Goal: Information Seeking & Learning: Compare options

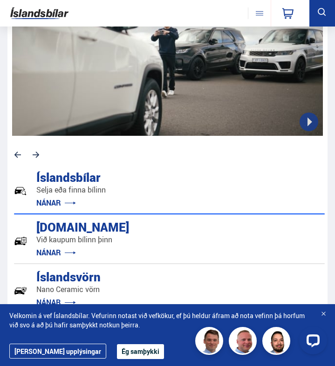
scroll to position [257, 0]
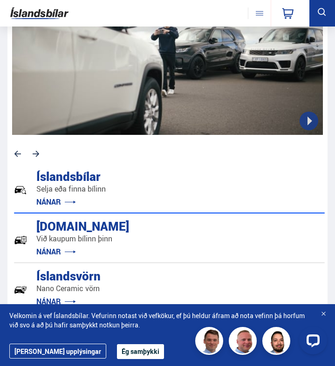
click at [73, 176] on div "Íslandsbílar" at bounding box center [50, 176] width 46 height 16
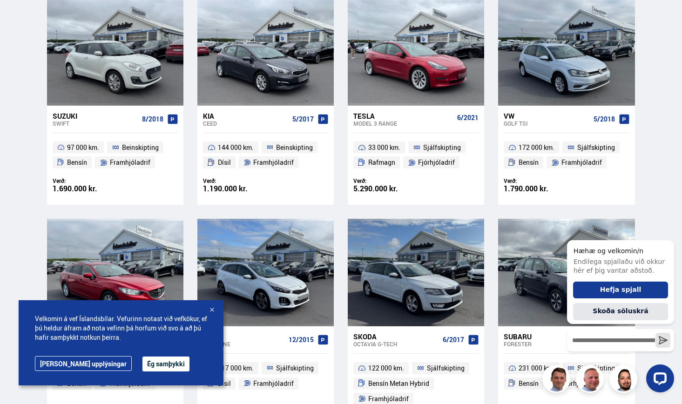
scroll to position [445, 0]
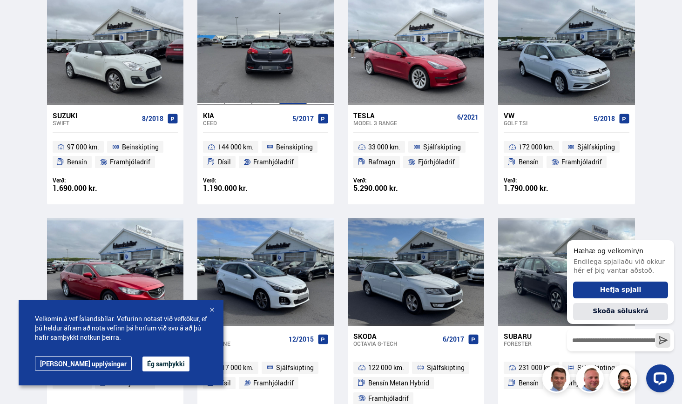
click at [288, 102] on div at bounding box center [292, 51] width 27 height 107
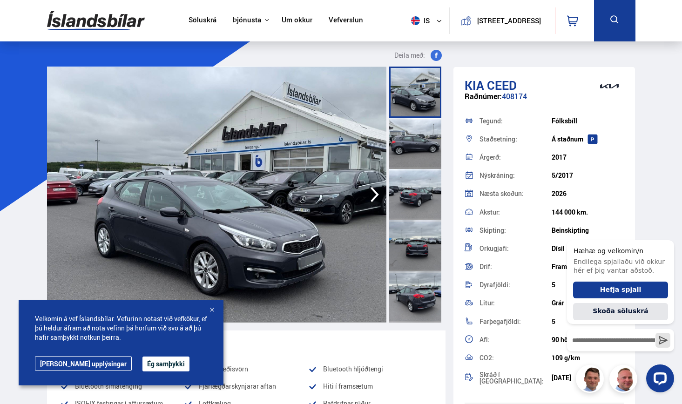
click at [334, 141] on div at bounding box center [415, 143] width 52 height 51
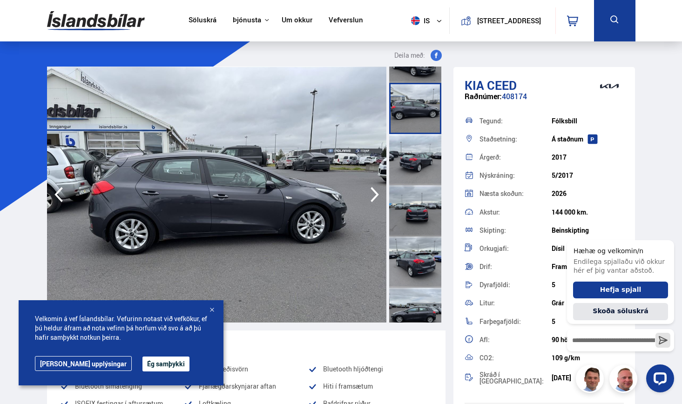
scroll to position [38, 0]
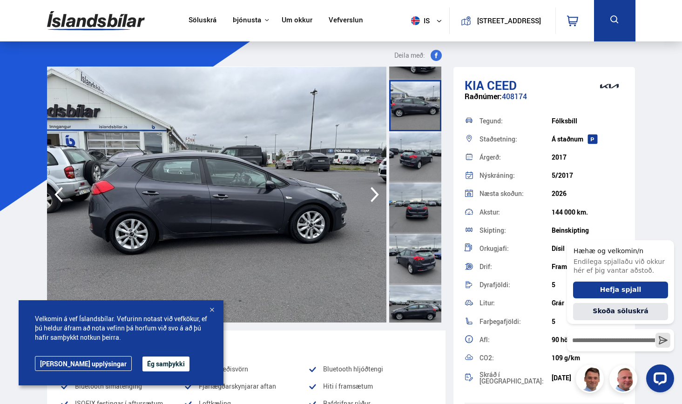
click at [334, 158] on div at bounding box center [415, 156] width 52 height 51
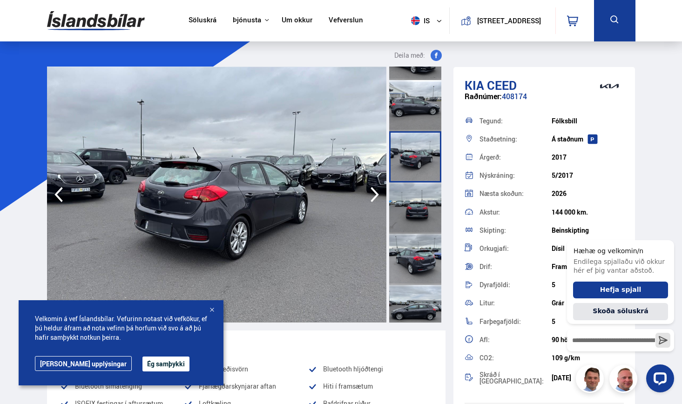
scroll to position [275, 0]
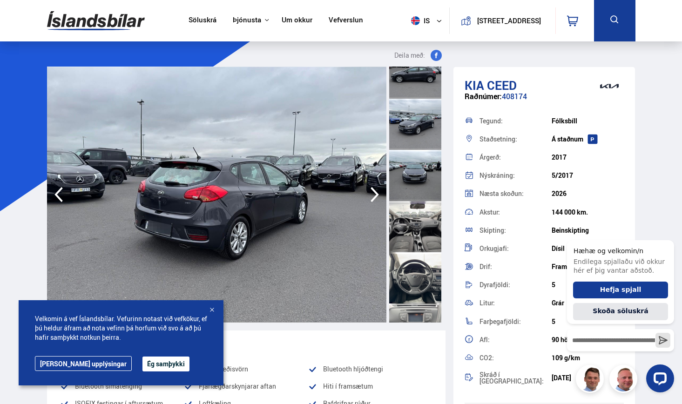
click at [334, 169] on div at bounding box center [415, 175] width 52 height 51
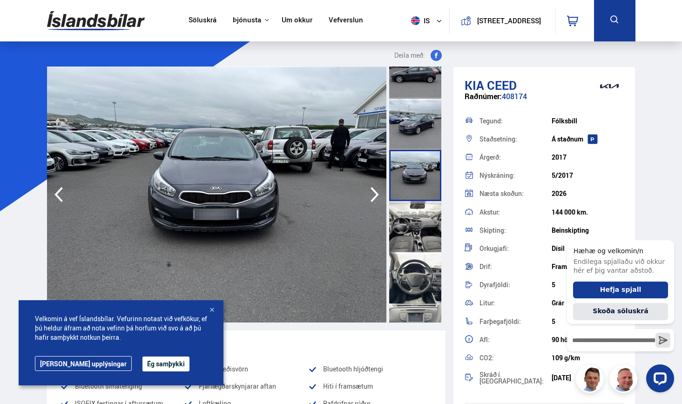
click at [334, 223] on div at bounding box center [415, 226] width 52 height 51
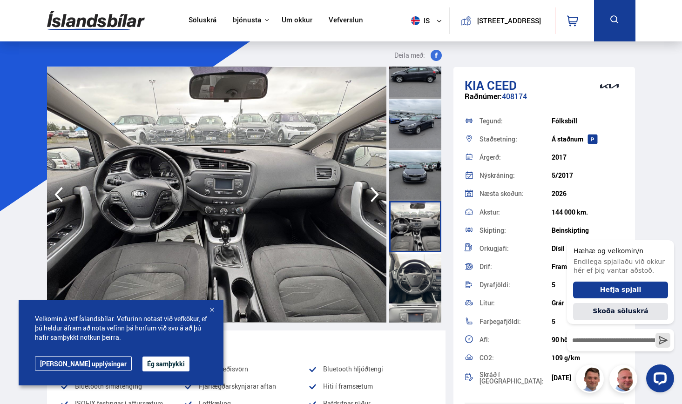
click at [334, 287] on div at bounding box center [415, 277] width 52 height 51
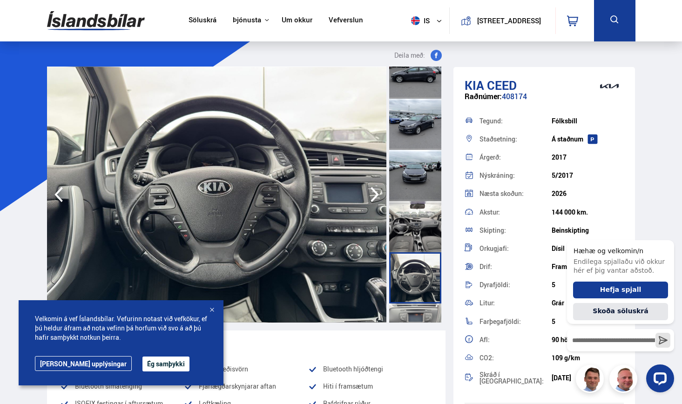
click at [334, 313] on div at bounding box center [415, 329] width 52 height 51
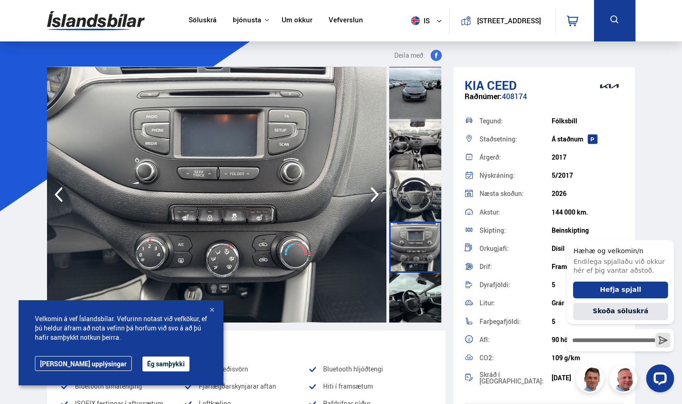
scroll to position [359, 0]
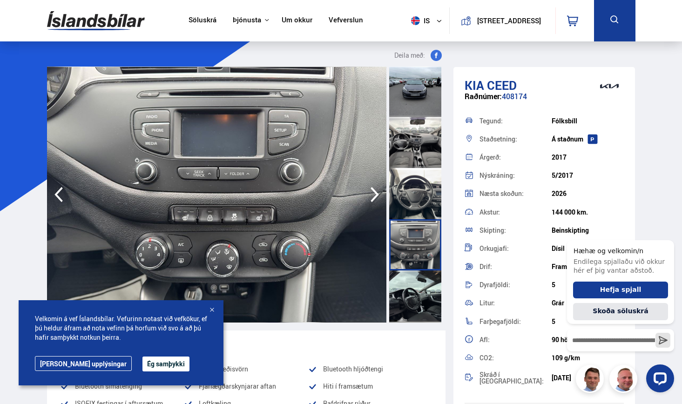
click at [334, 293] on div at bounding box center [415, 296] width 52 height 51
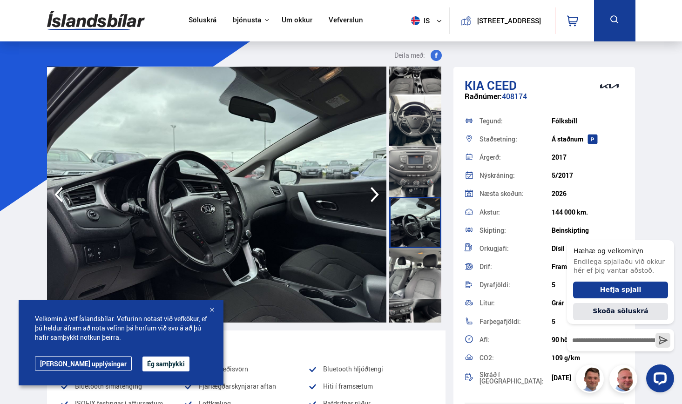
scroll to position [443, 0]
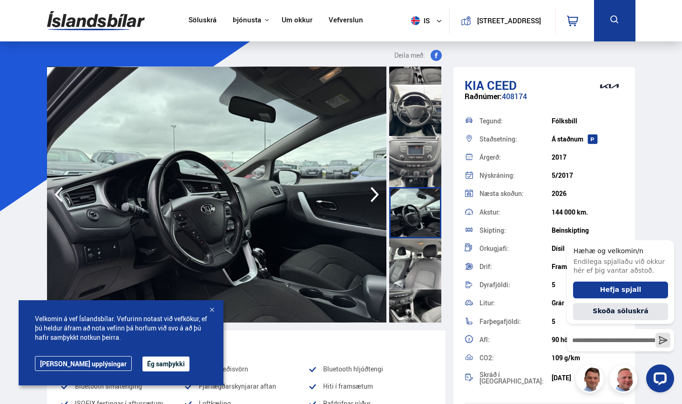
click at [334, 262] on div at bounding box center [415, 263] width 52 height 51
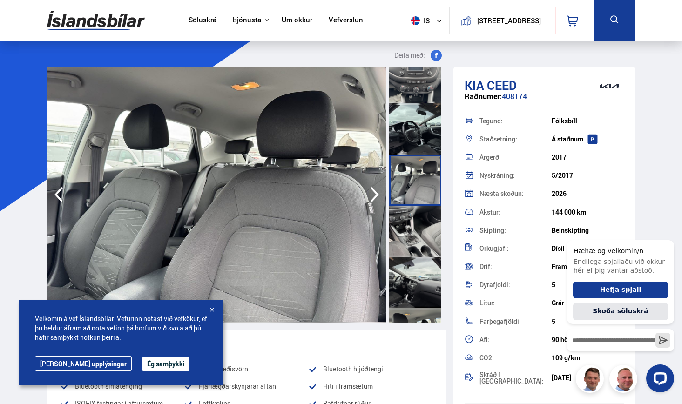
scroll to position [582, 0]
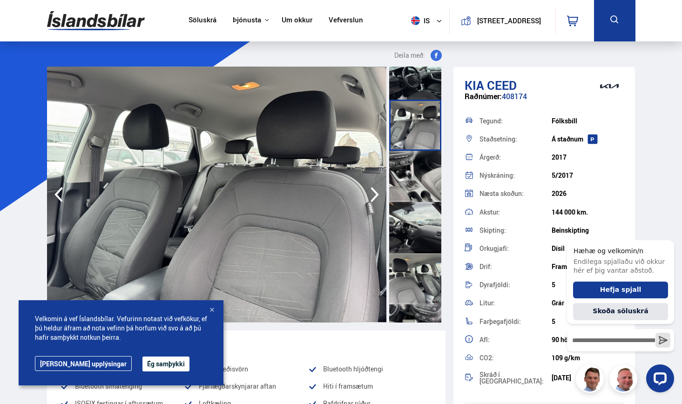
click at [334, 269] on div at bounding box center [415, 278] width 52 height 51
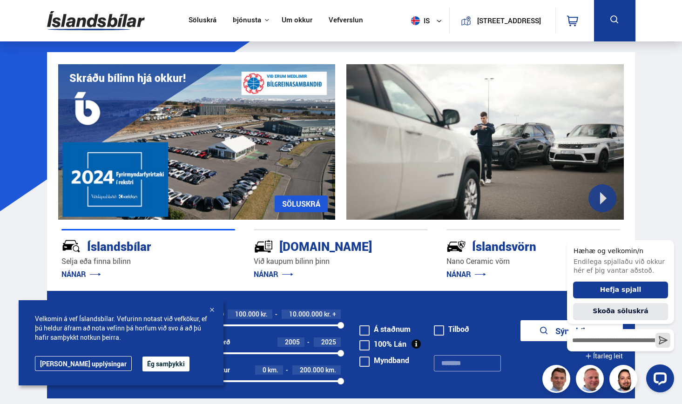
click at [334, 17] on button "is" at bounding box center [428, 20] width 42 height 27
click at [334, 41] on link "en" at bounding box center [421, 39] width 49 height 13
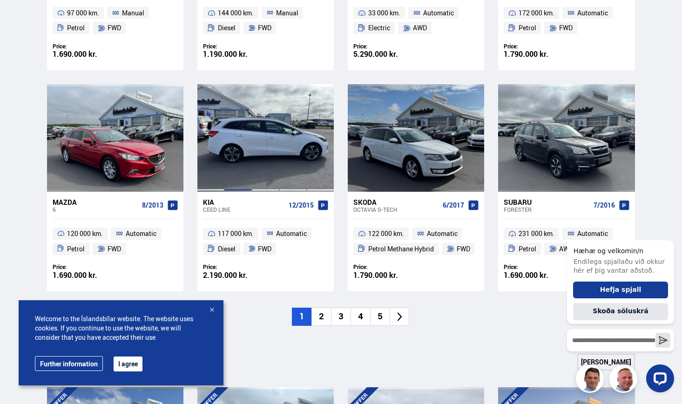
scroll to position [587, 0]
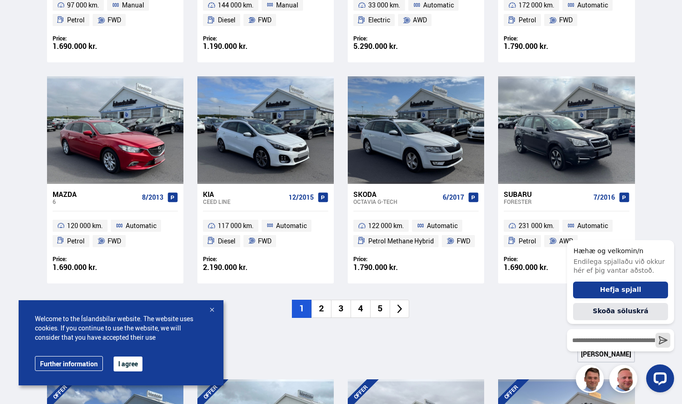
click at [319, 304] on li "2" at bounding box center [321, 309] width 20 height 18
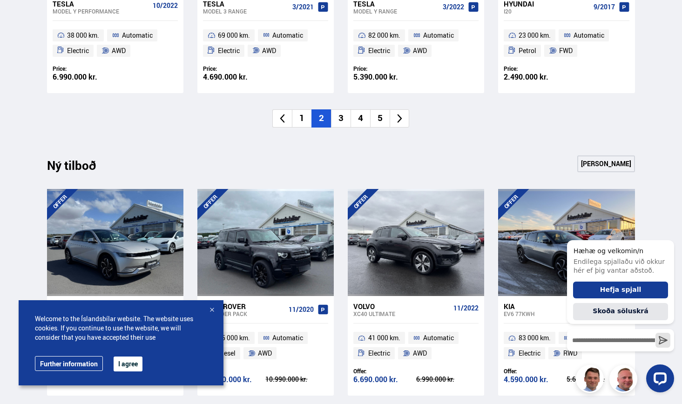
scroll to position [774, 0]
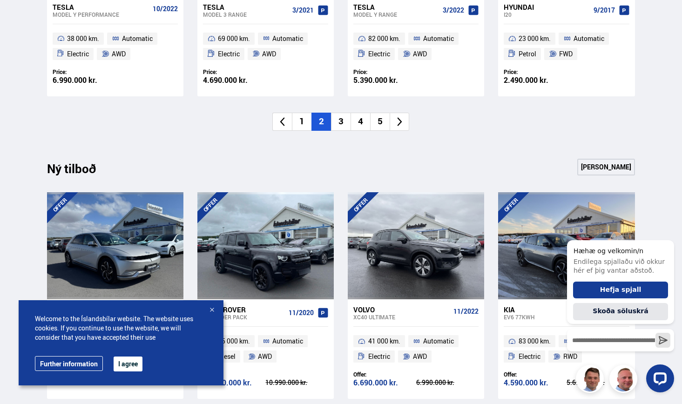
click at [334, 119] on li "3" at bounding box center [341, 122] width 20 height 18
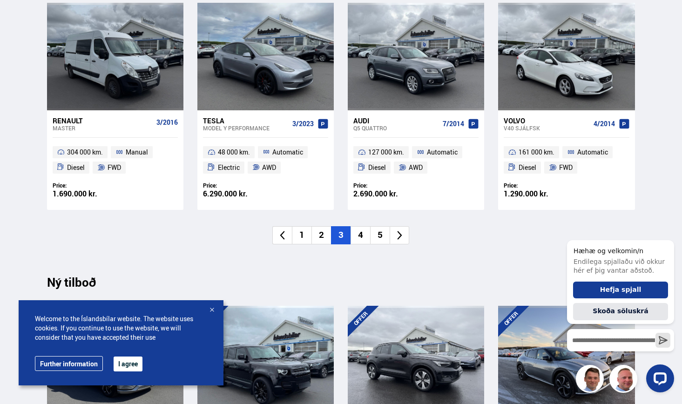
scroll to position [662, 0]
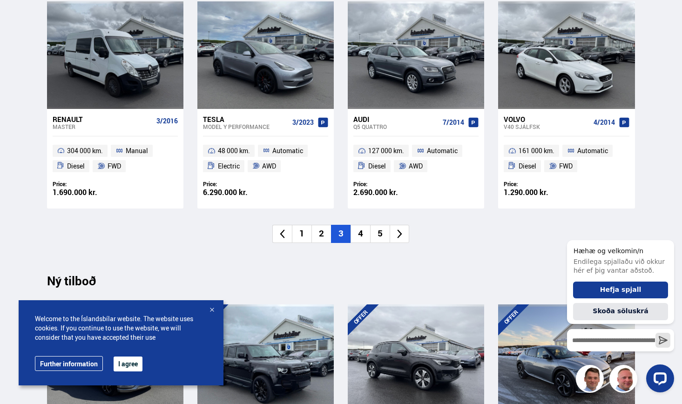
click at [334, 230] on li "4" at bounding box center [361, 234] width 20 height 18
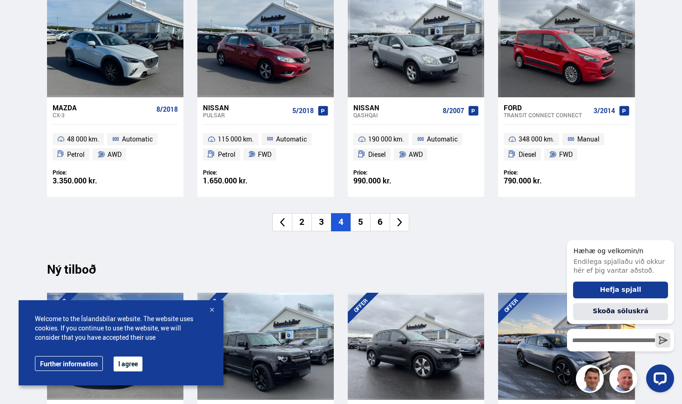
scroll to position [759, 0]
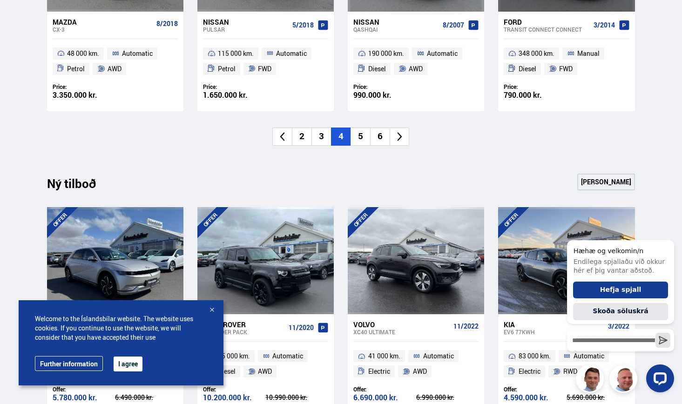
click at [334, 140] on li "5" at bounding box center [361, 137] width 20 height 18
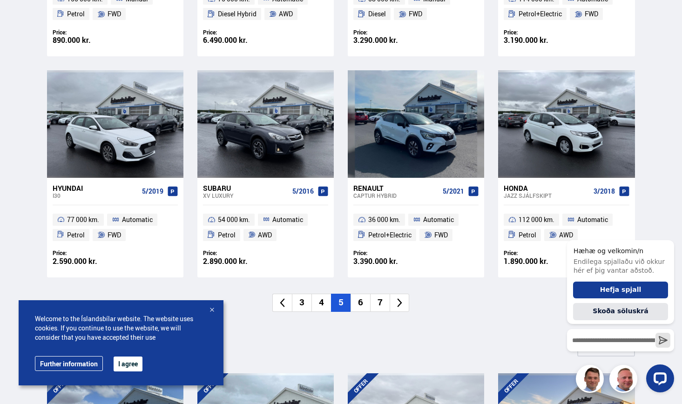
scroll to position [595, 0]
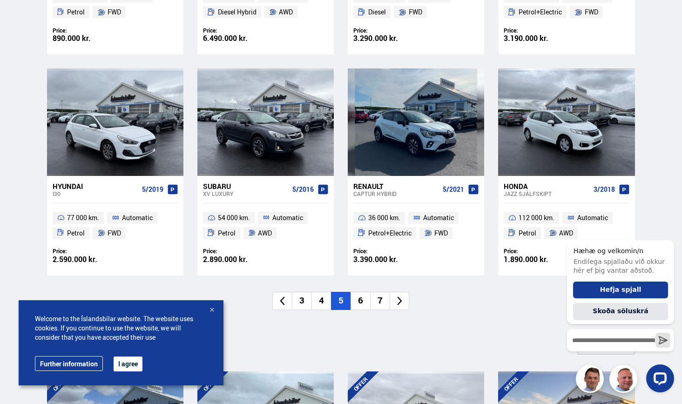
click at [334, 302] on li "6" at bounding box center [361, 301] width 20 height 18
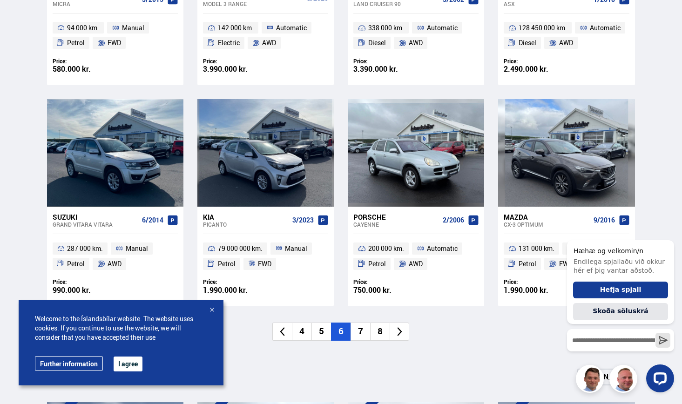
scroll to position [565, 0]
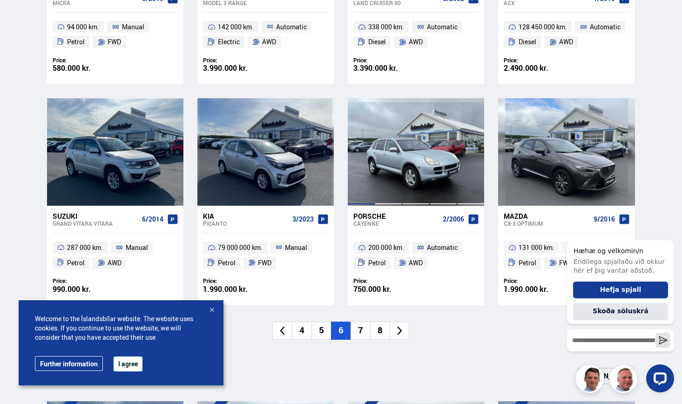
click at [334, 189] on div at bounding box center [360, 151] width 27 height 107
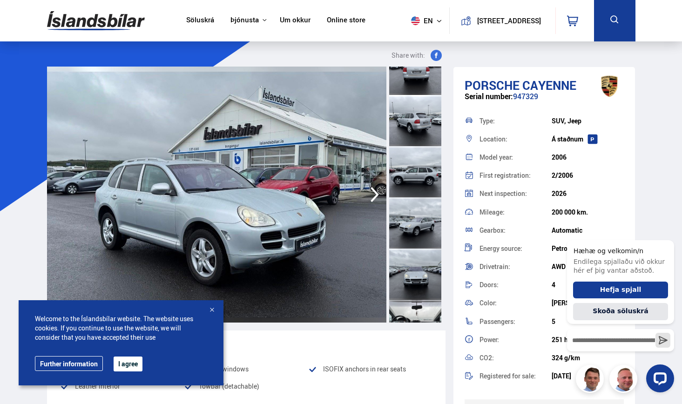
scroll to position [495, 0]
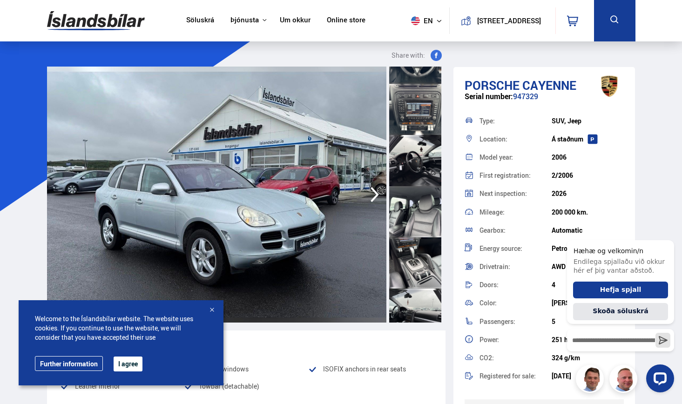
click at [334, 165] on div at bounding box center [415, 160] width 52 height 51
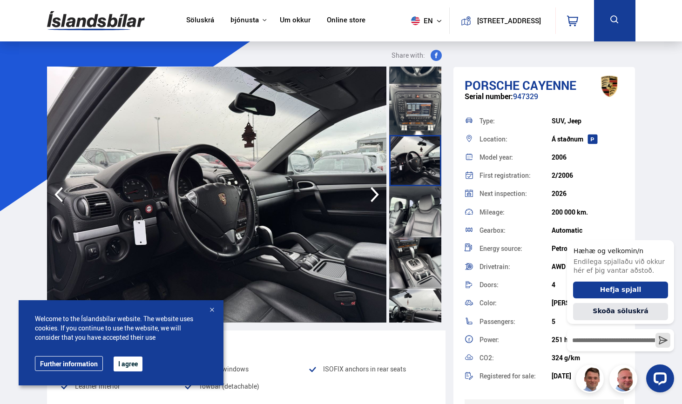
click at [334, 217] on div at bounding box center [415, 211] width 52 height 51
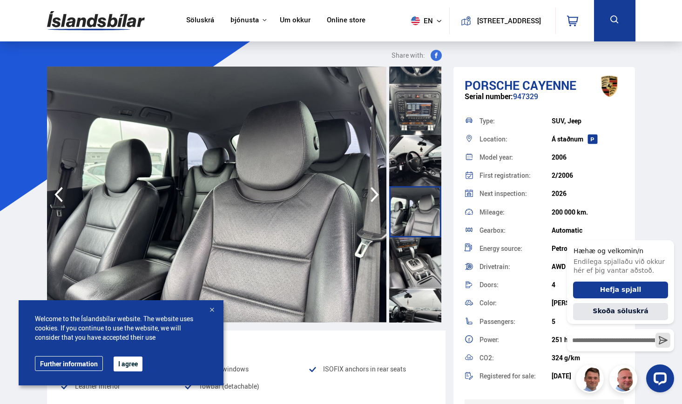
click at [334, 242] on div at bounding box center [415, 262] width 52 height 51
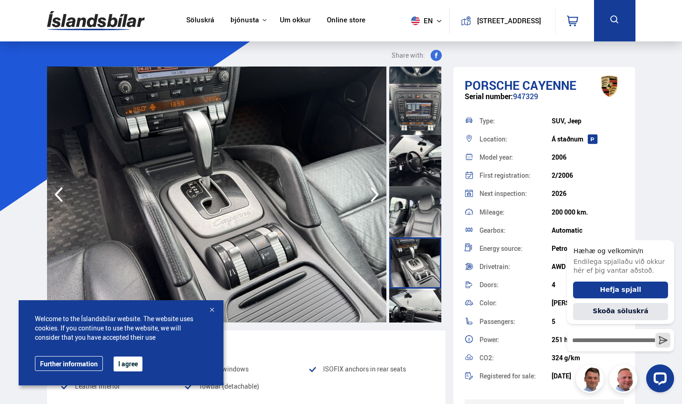
click at [334, 308] on div at bounding box center [415, 314] width 52 height 51
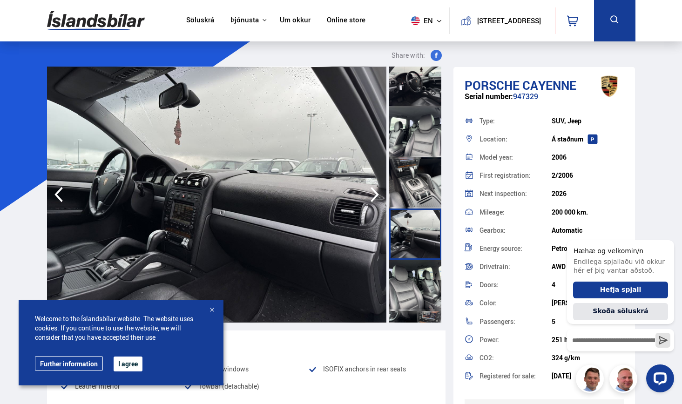
click at [334, 296] on div at bounding box center [415, 285] width 52 height 51
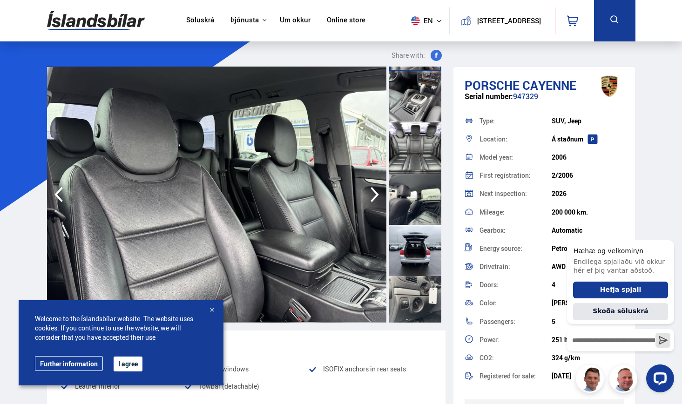
scroll to position [978, 0]
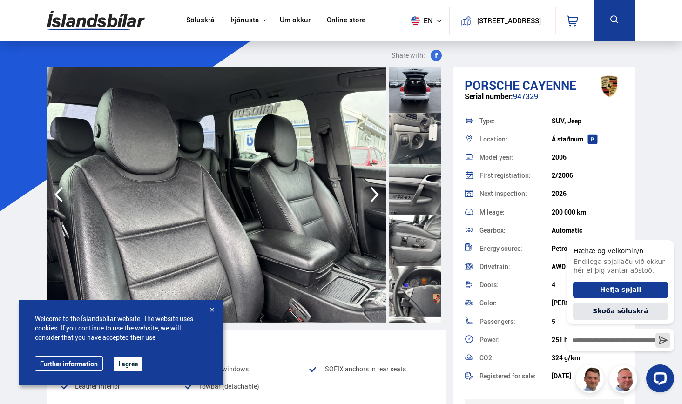
click at [334, 286] on div at bounding box center [415, 291] width 52 height 51
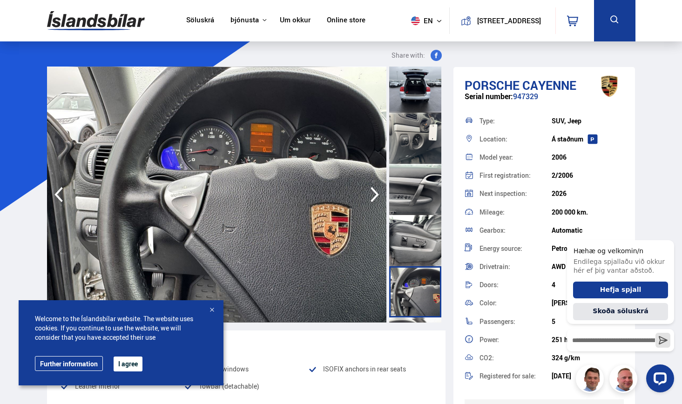
click at [334, 229] on div at bounding box center [415, 240] width 52 height 51
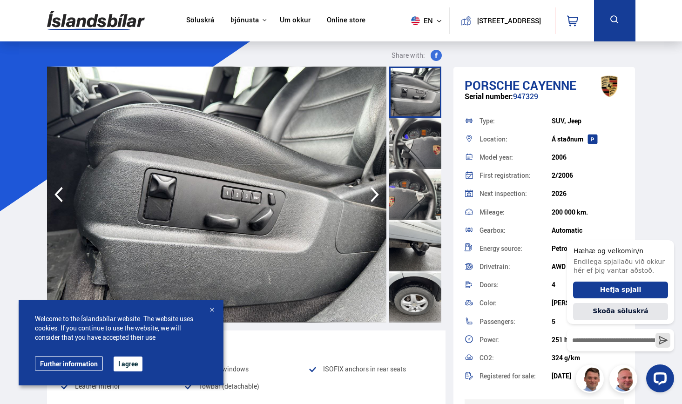
scroll to position [1127, 0]
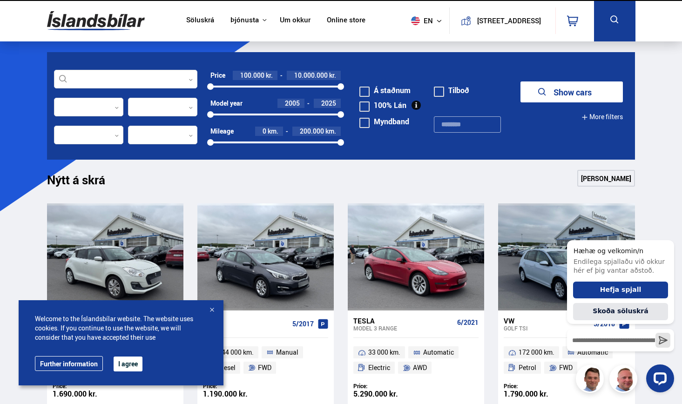
scroll to position [565, 0]
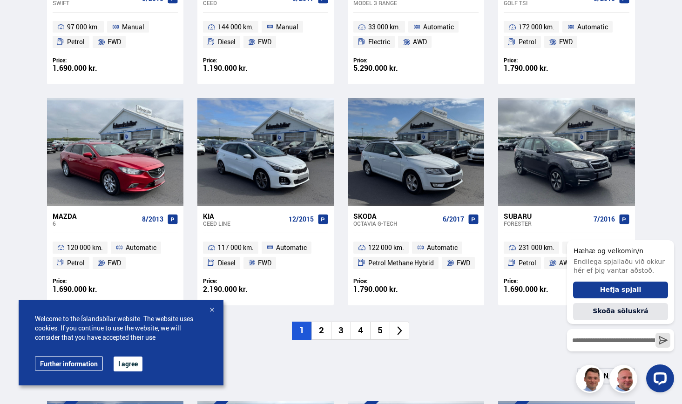
click at [334, 332] on li "4" at bounding box center [361, 331] width 20 height 18
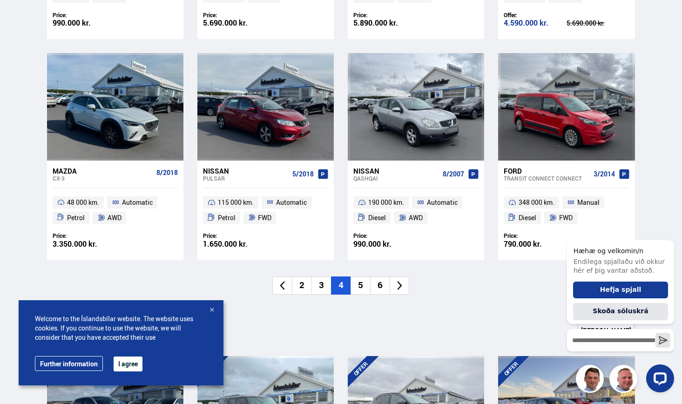
scroll to position [611, 0]
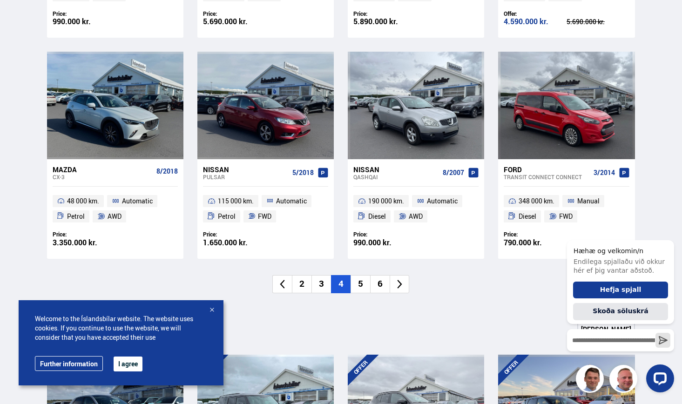
click at [334, 283] on li "5" at bounding box center [361, 284] width 20 height 18
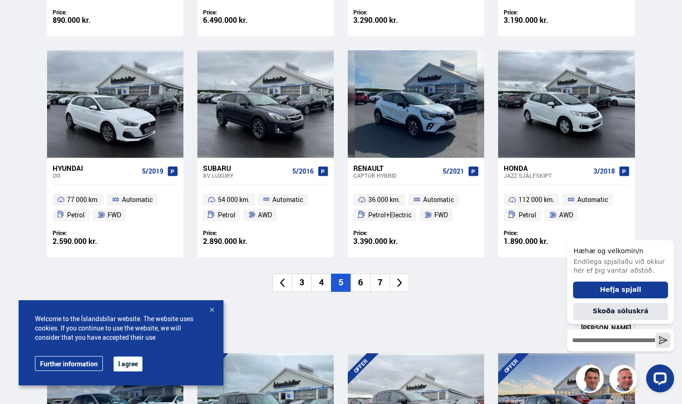
scroll to position [613, 0]
click at [334, 282] on li "6" at bounding box center [361, 282] width 20 height 18
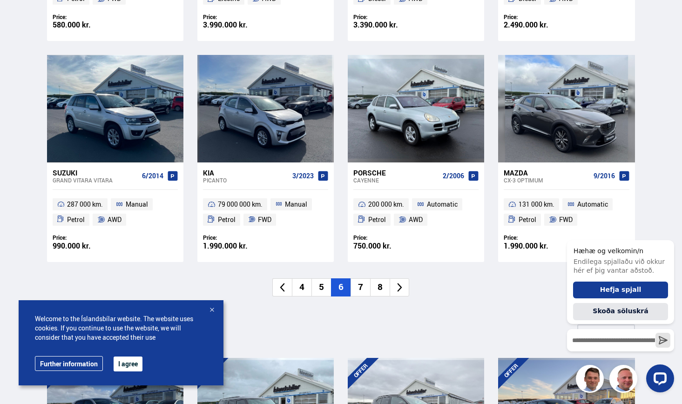
scroll to position [602, 0]
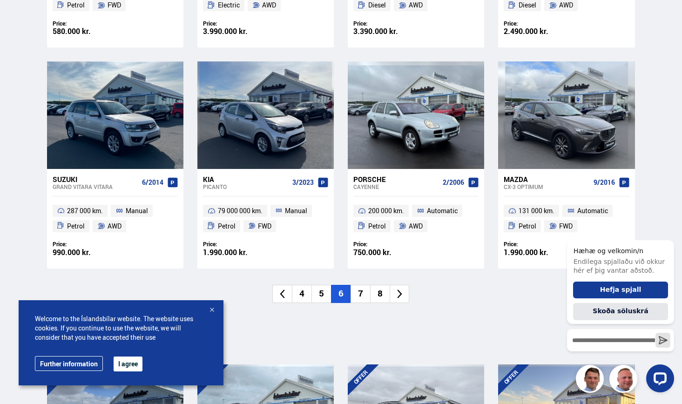
click at [334, 288] on li "7" at bounding box center [361, 294] width 20 height 18
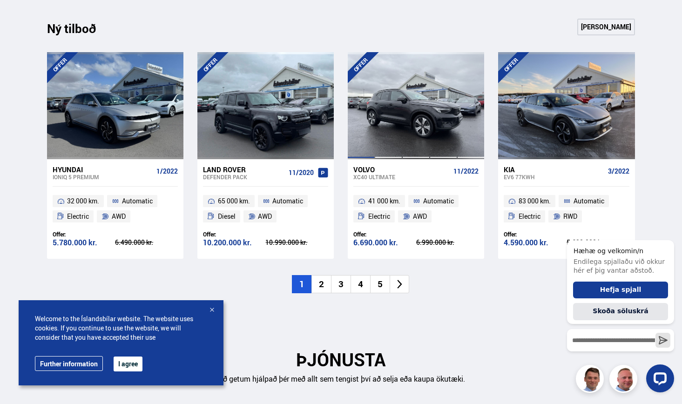
scroll to position [919, 0]
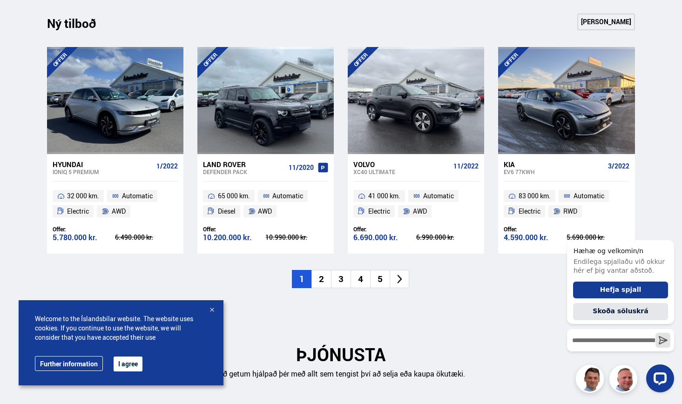
click at [327, 280] on li "2" at bounding box center [321, 279] width 20 height 18
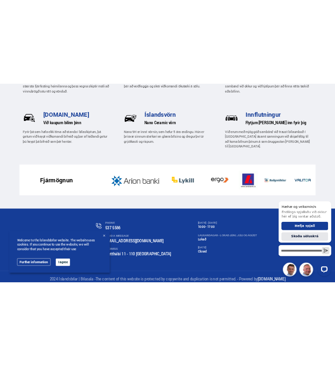
scroll to position [1387, 0]
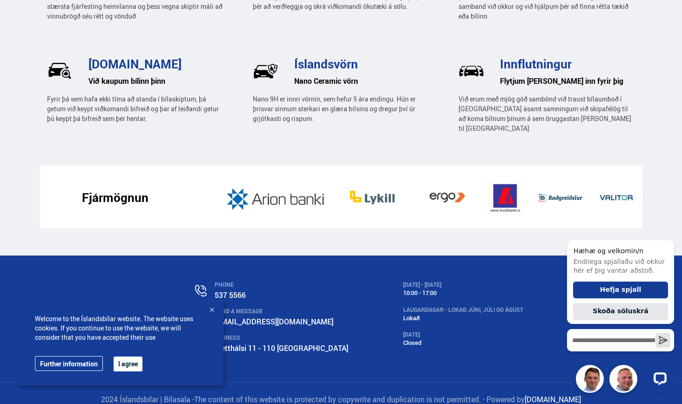
click at [213, 309] on div at bounding box center [211, 310] width 9 height 9
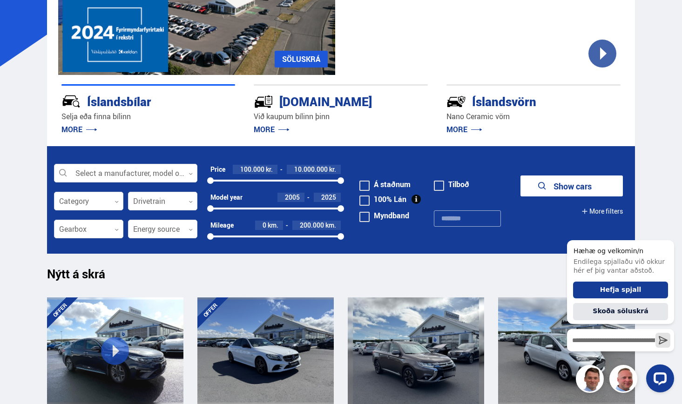
scroll to position [146, 0]
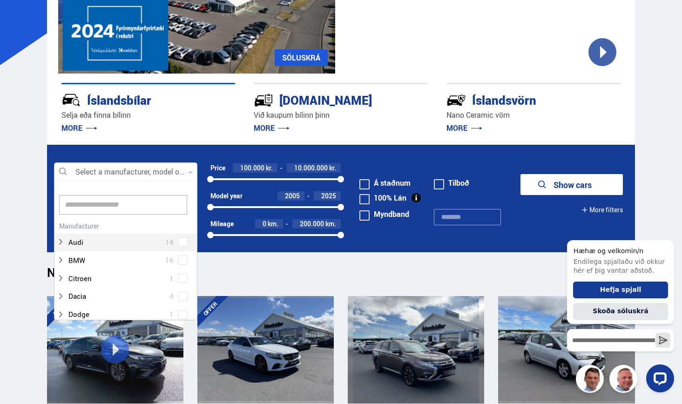
click at [164, 171] on div at bounding box center [125, 172] width 143 height 19
click at [204, 131] on p "MORE" at bounding box center [148, 128] width 174 height 15
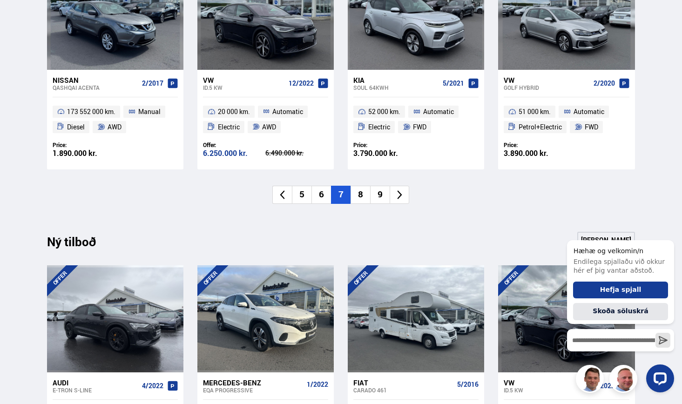
scroll to position [701, 0]
click at [334, 189] on li "8" at bounding box center [361, 194] width 20 height 18
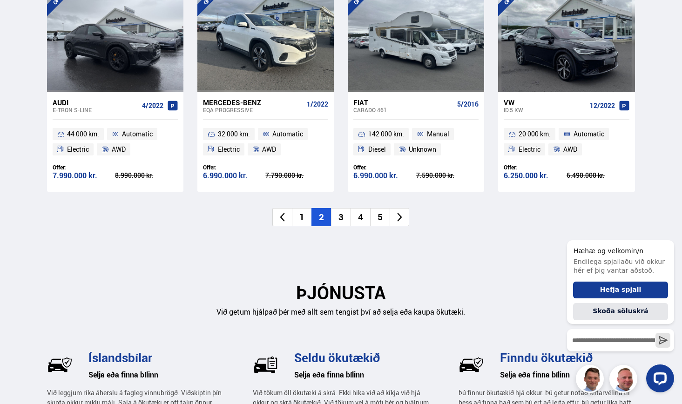
scroll to position [984, 0]
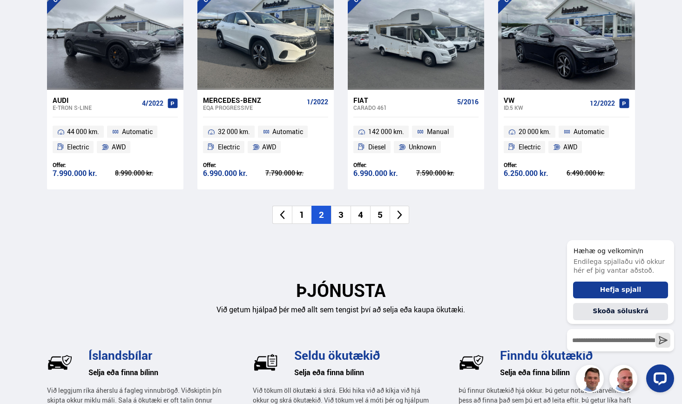
click at [334, 213] on li "3" at bounding box center [341, 215] width 20 height 18
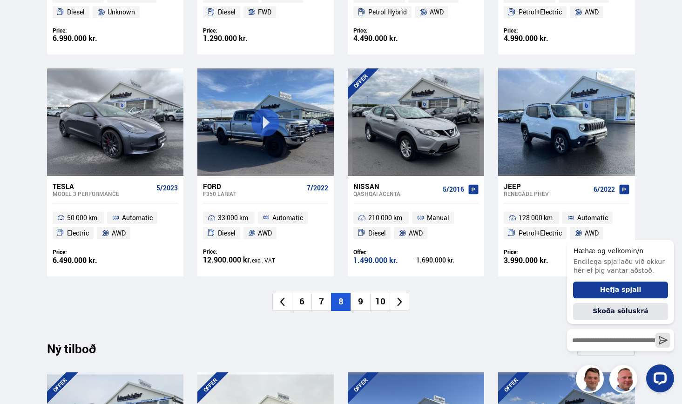
scroll to position [598, 0]
